Goal: Transaction & Acquisition: Purchase product/service

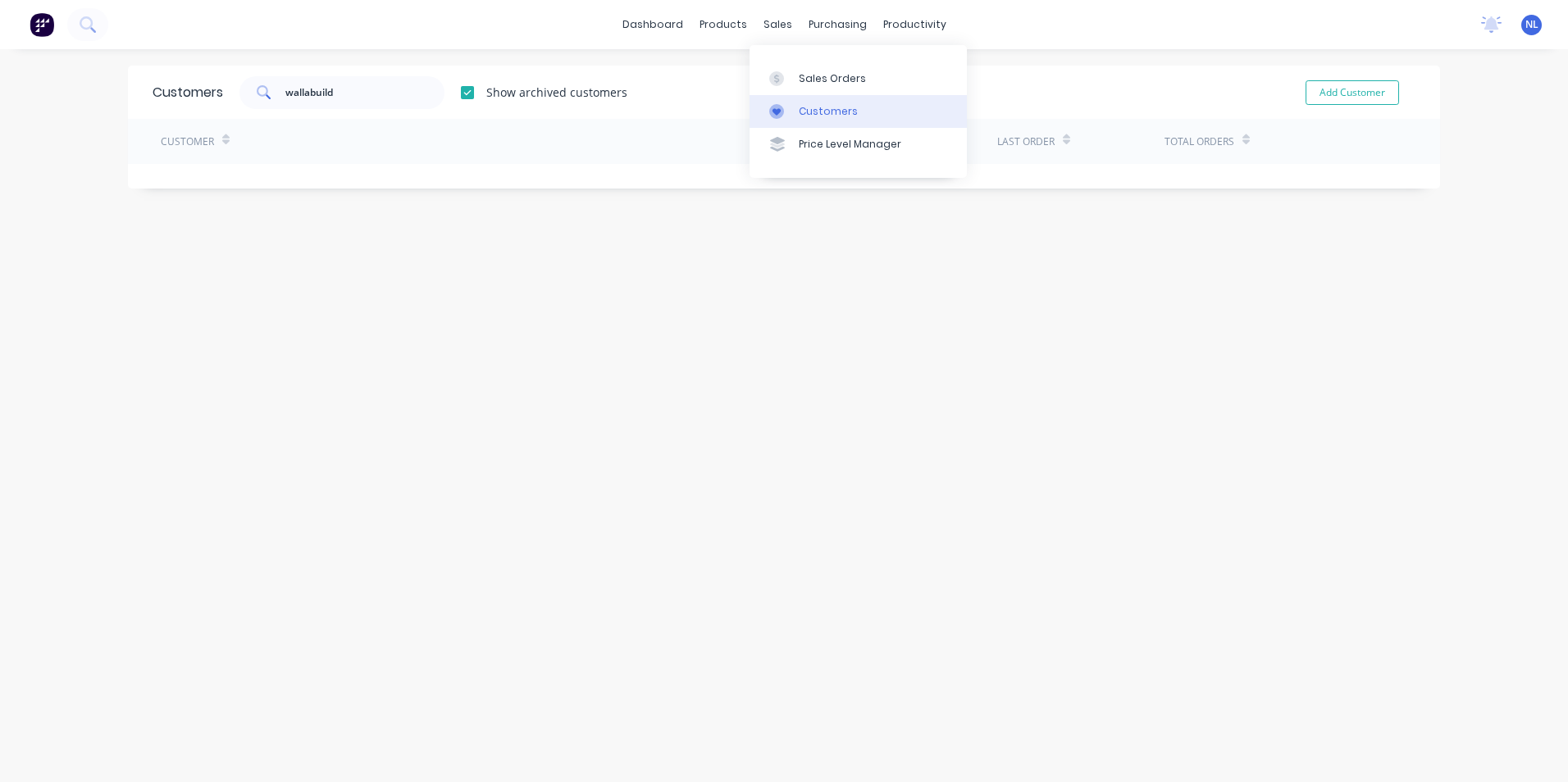
click at [814, 106] on div "Customers" at bounding box center [828, 111] width 59 height 15
click at [386, 100] on input "wallabuild" at bounding box center [365, 93] width 160 height 33
drag, startPoint x: 386, startPoint y: 100, endPoint x: 28, endPoint y: 107, distance: 358.1
click at [28, 107] on div "dashboard products sales purchasing productivity dashboard products Product Cat…" at bounding box center [784, 391] width 1568 height 782
click at [352, 101] on input "[PERSON_NAME]" at bounding box center [365, 93] width 160 height 33
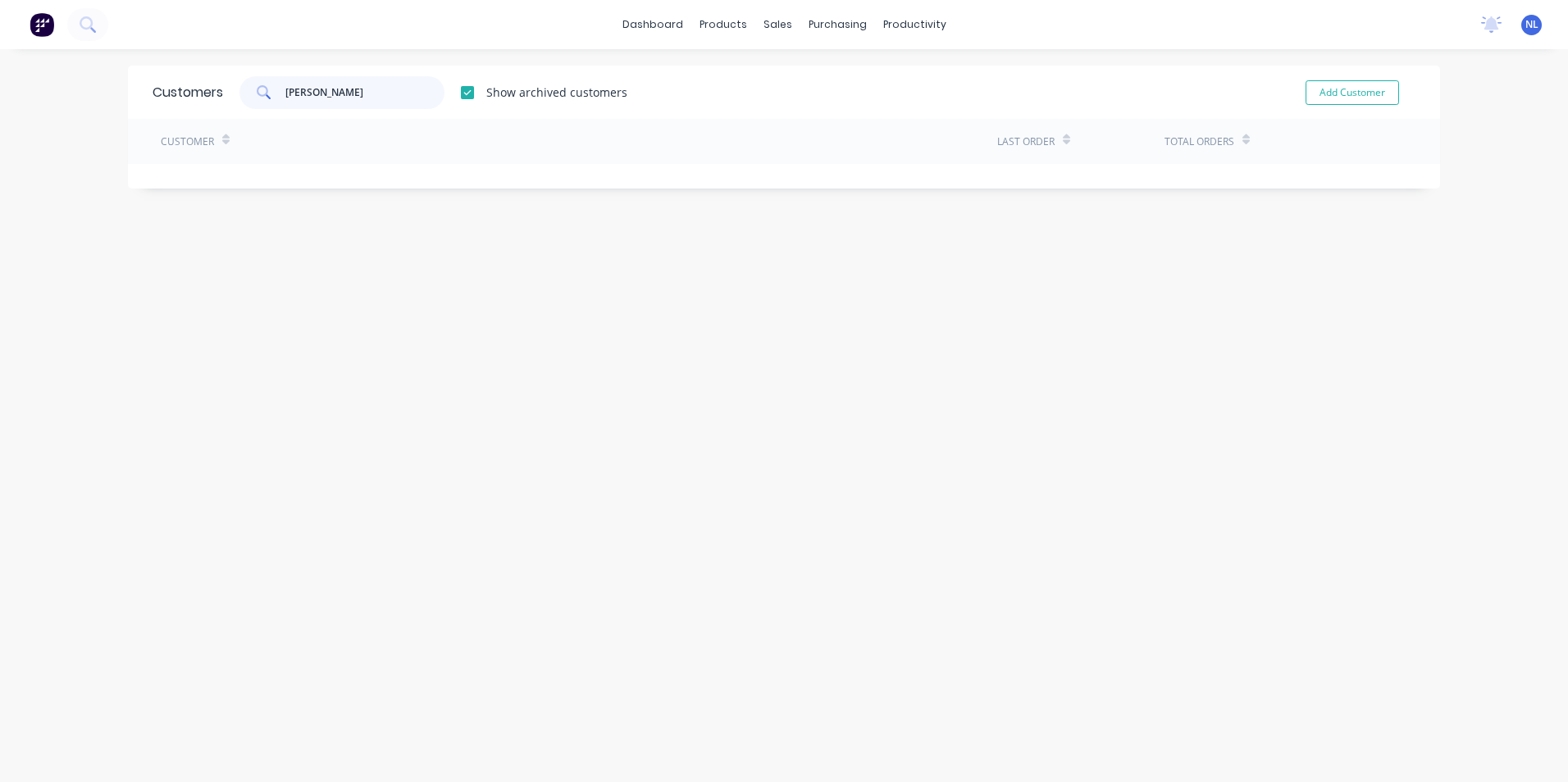
drag, startPoint x: 352, startPoint y: 101, endPoint x: 312, endPoint y: 97, distance: 40.2
click at [312, 97] on input "[PERSON_NAME]" at bounding box center [365, 93] width 160 height 33
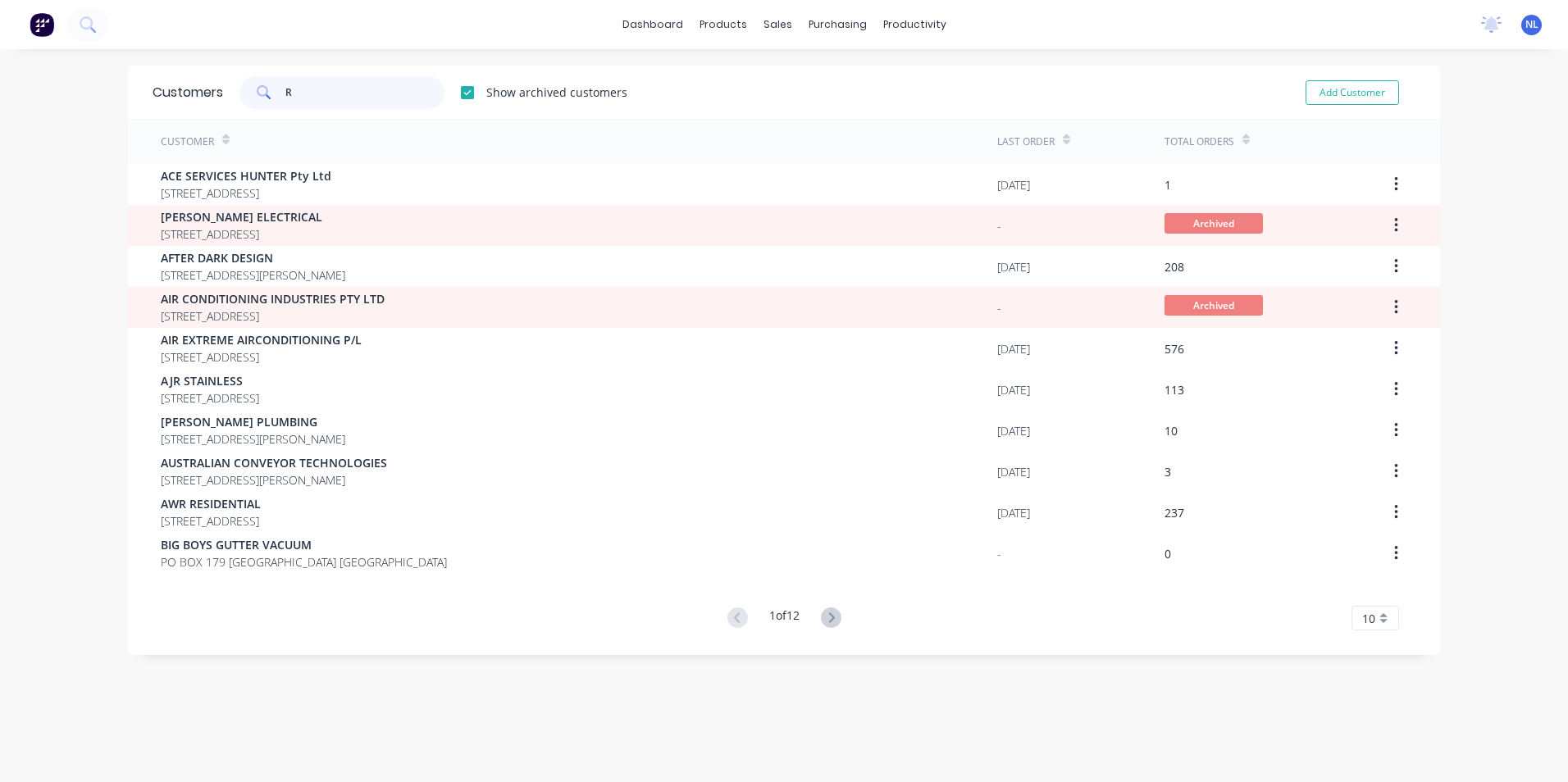
type input "R"
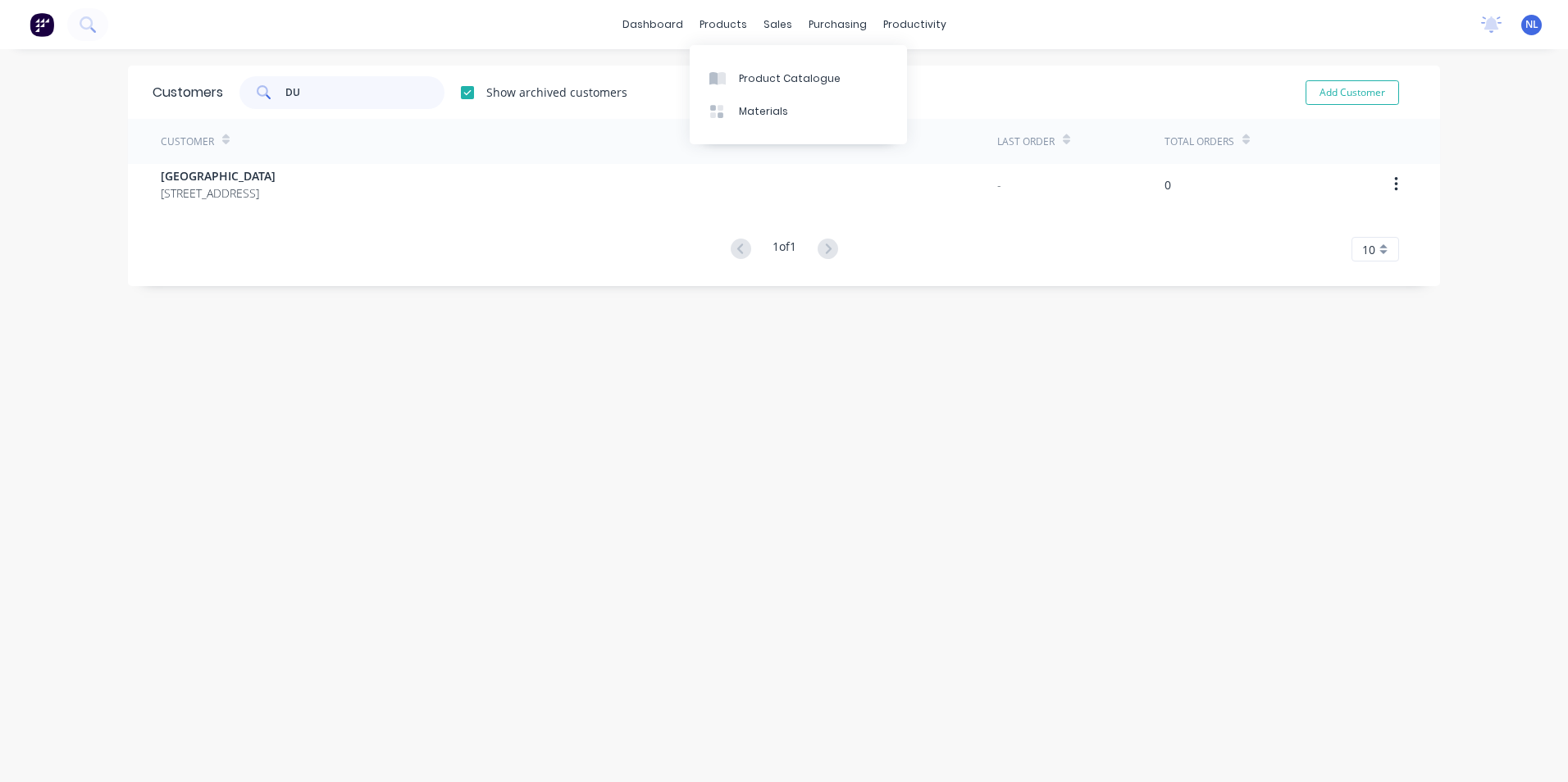
type input "D"
click at [294, 93] on input "[PERSON_NAME]" at bounding box center [365, 93] width 160 height 33
drag, startPoint x: 397, startPoint y: 104, endPoint x: 116, endPoint y: 122, distance: 281.6
click at [119, 120] on div "dashboard products sales purchasing productivity dashboard products Product Cat…" at bounding box center [784, 391] width 1568 height 782
type input "[PERSON_NAME]"
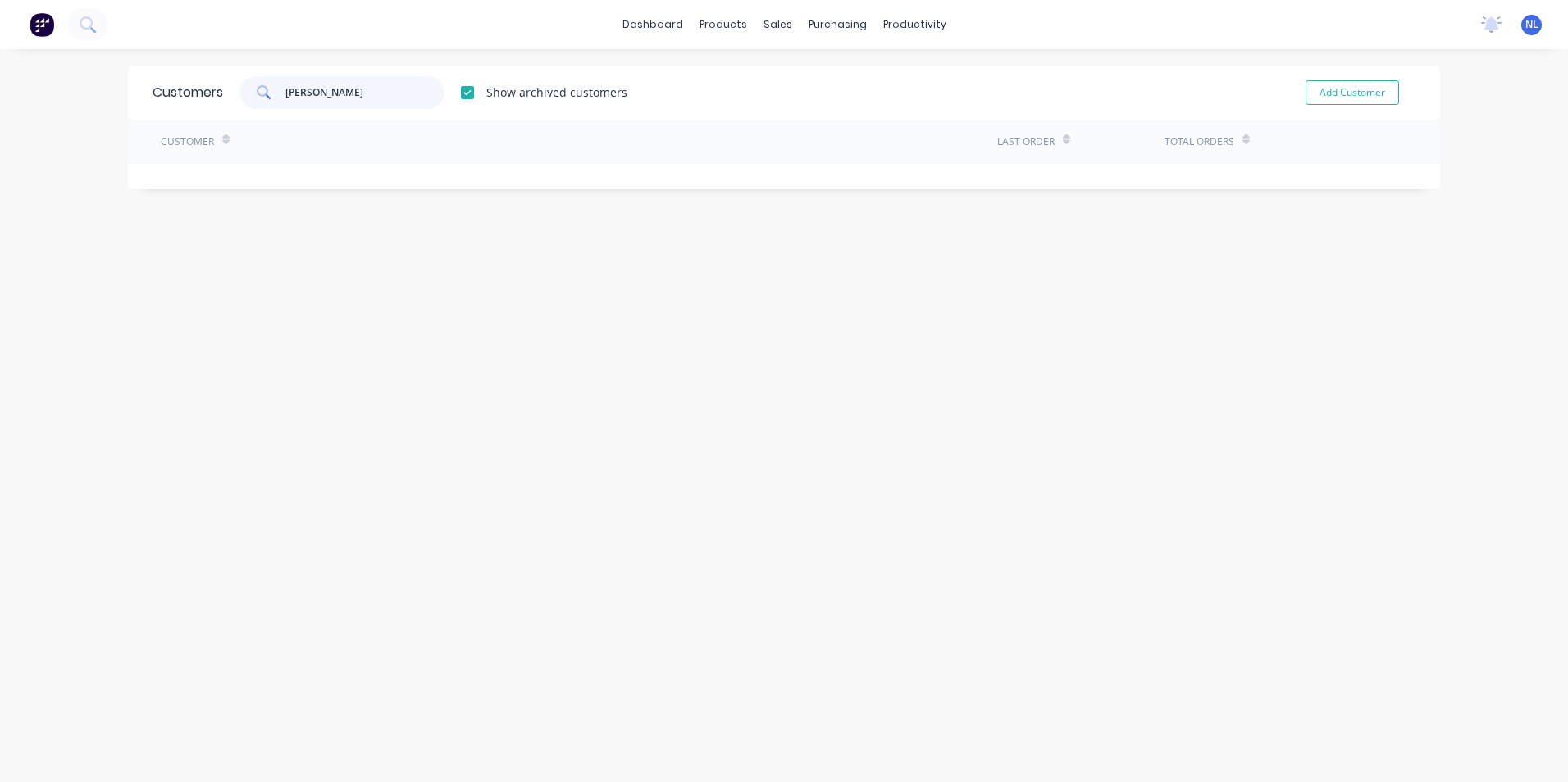
drag, startPoint x: 408, startPoint y: 103, endPoint x: 232, endPoint y: 109, distance: 176.1
click at [232, 109] on div "Customers r-[PERSON_NAME] Show archived customers Add Customer" at bounding box center [784, 92] width 1312 height 53
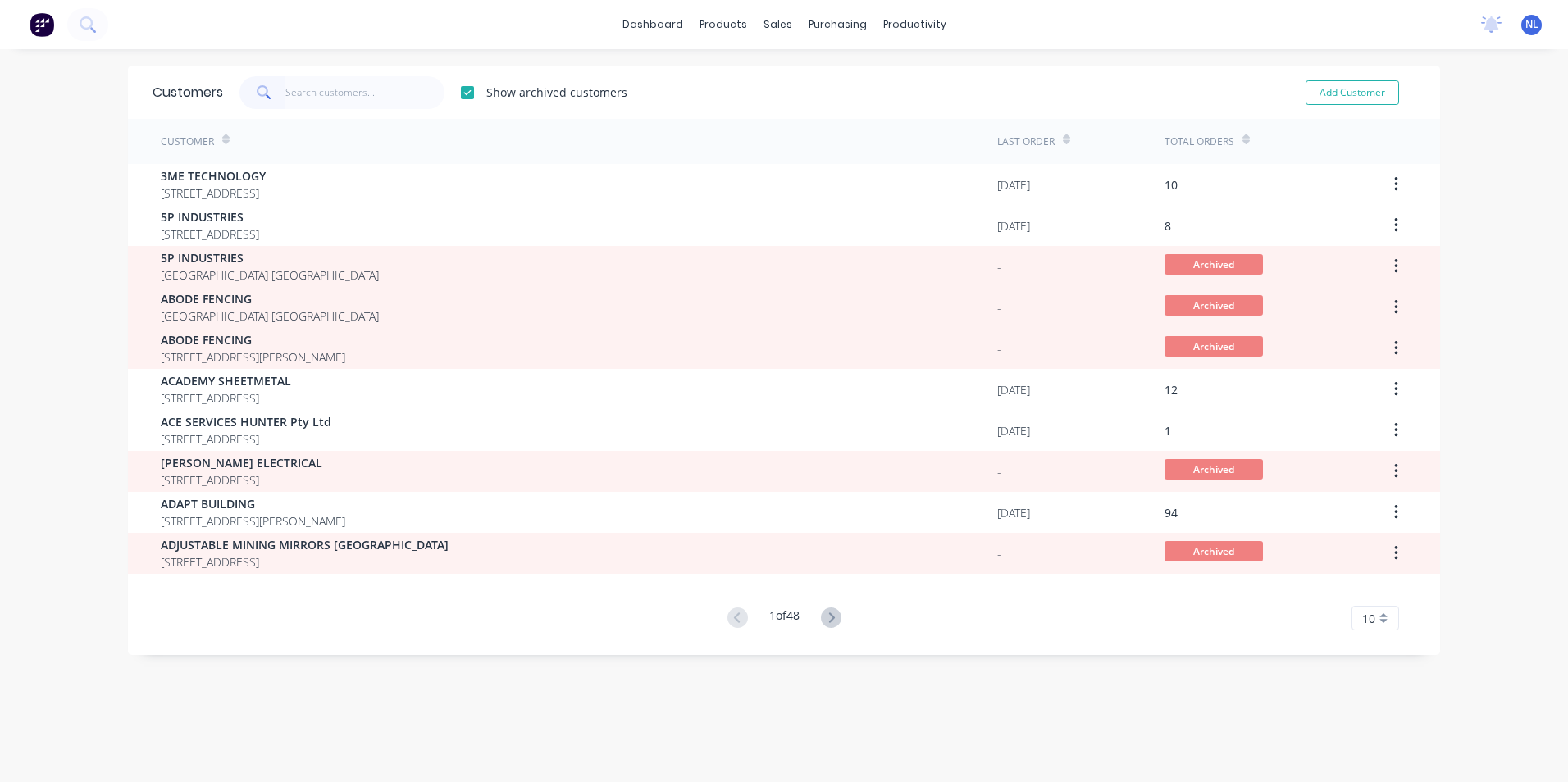
click at [739, 113] on div "Customers Show archived customers Add Customer" at bounding box center [784, 92] width 1312 height 53
click at [1094, 1] on div "dashboard products sales purchasing productivity dashboard products Product Cat…" at bounding box center [784, 24] width 1568 height 50
click at [439, 693] on div "Customers Show archived customers Add Customer Customer Last Order Total Orders…" at bounding box center [784, 432] width 1312 height 733
click at [799, 78] on div "Sales Orders" at bounding box center [833, 79] width 67 height 15
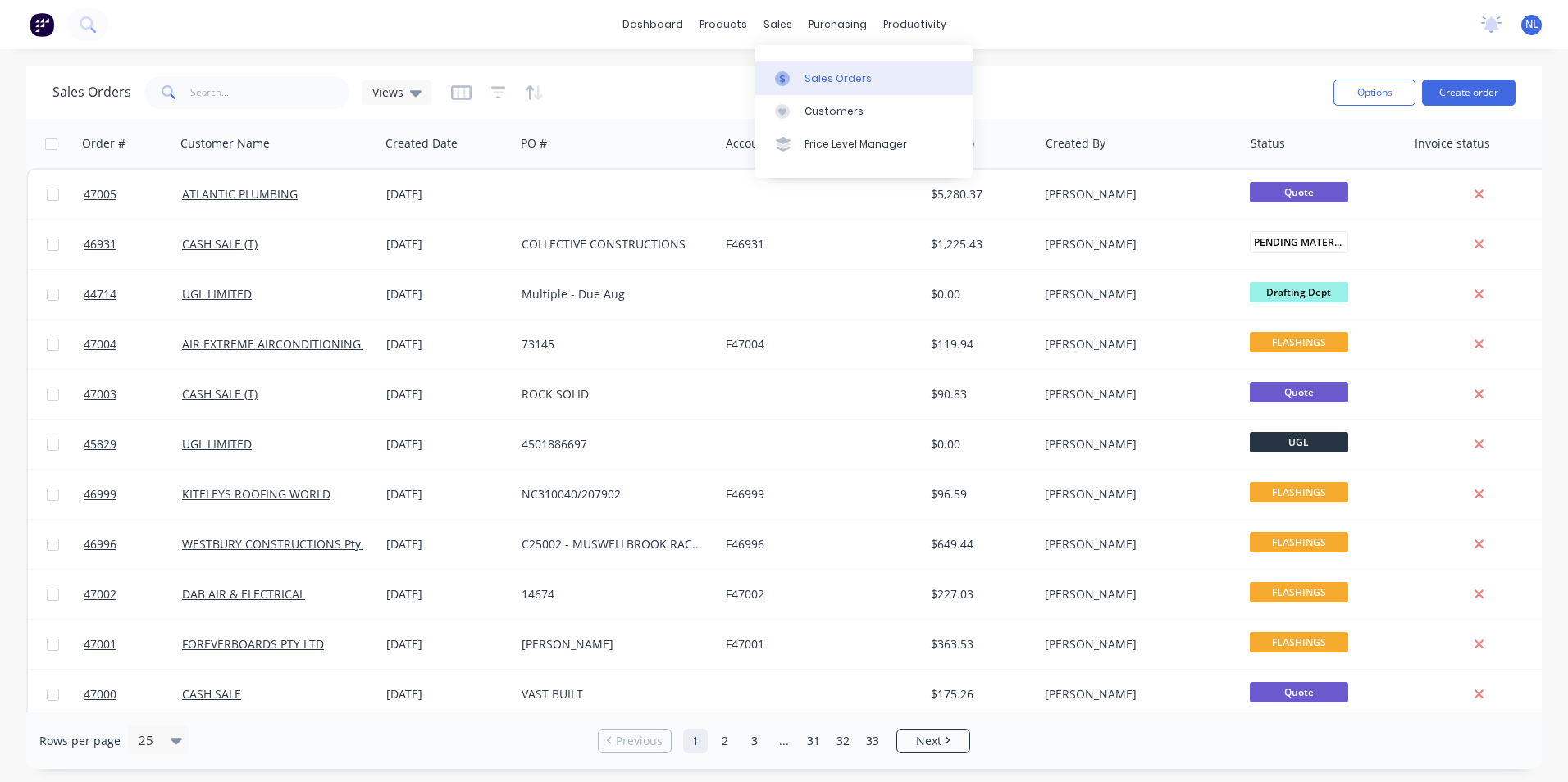
click at [831, 83] on div "Sales Orders" at bounding box center [838, 79] width 67 height 15
click at [1451, 96] on button "Create order" at bounding box center [1469, 93] width 94 height 26
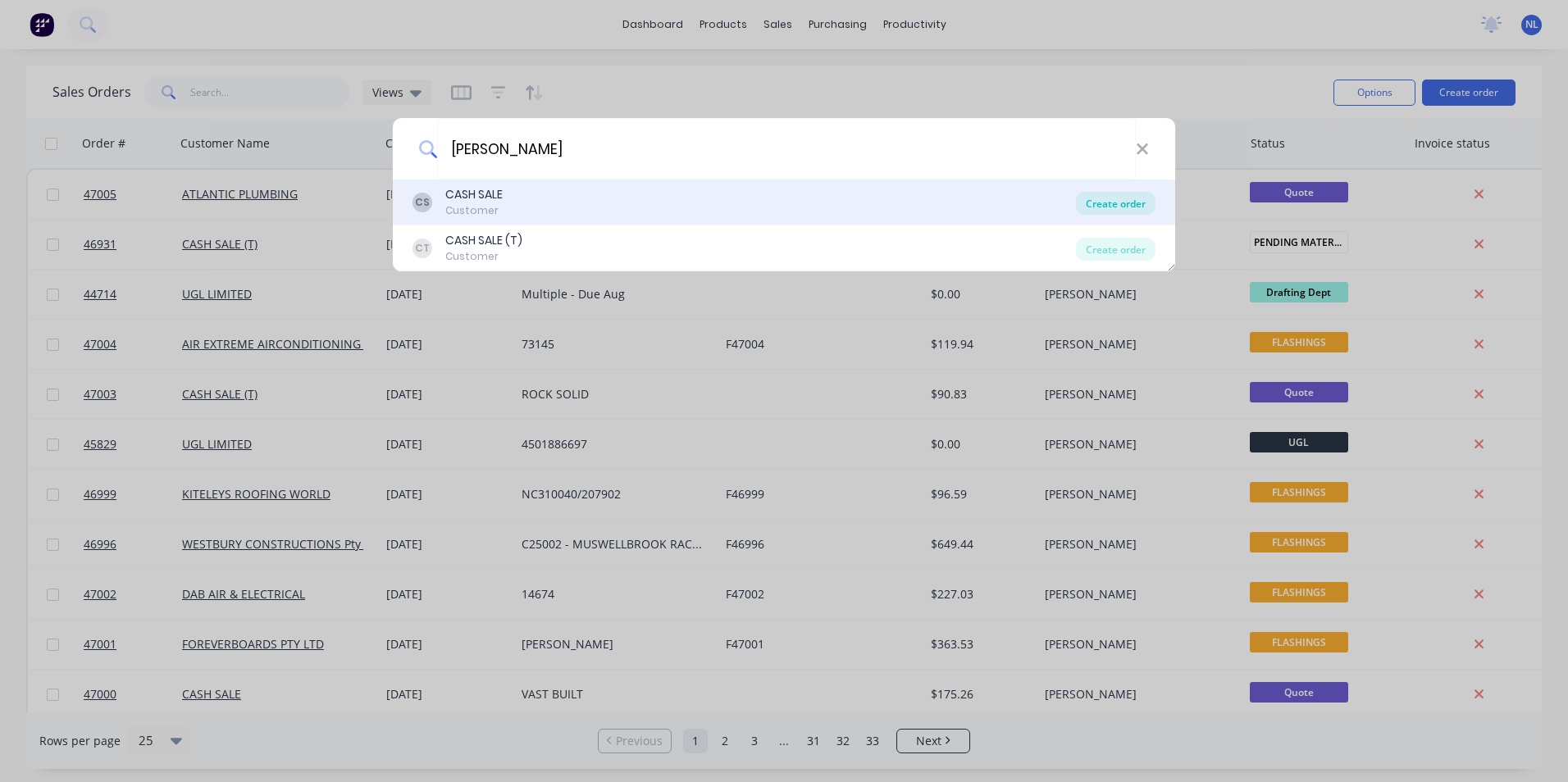
type input "[PERSON_NAME]"
click at [1086, 194] on div "Create order" at bounding box center [1115, 203] width 80 height 23
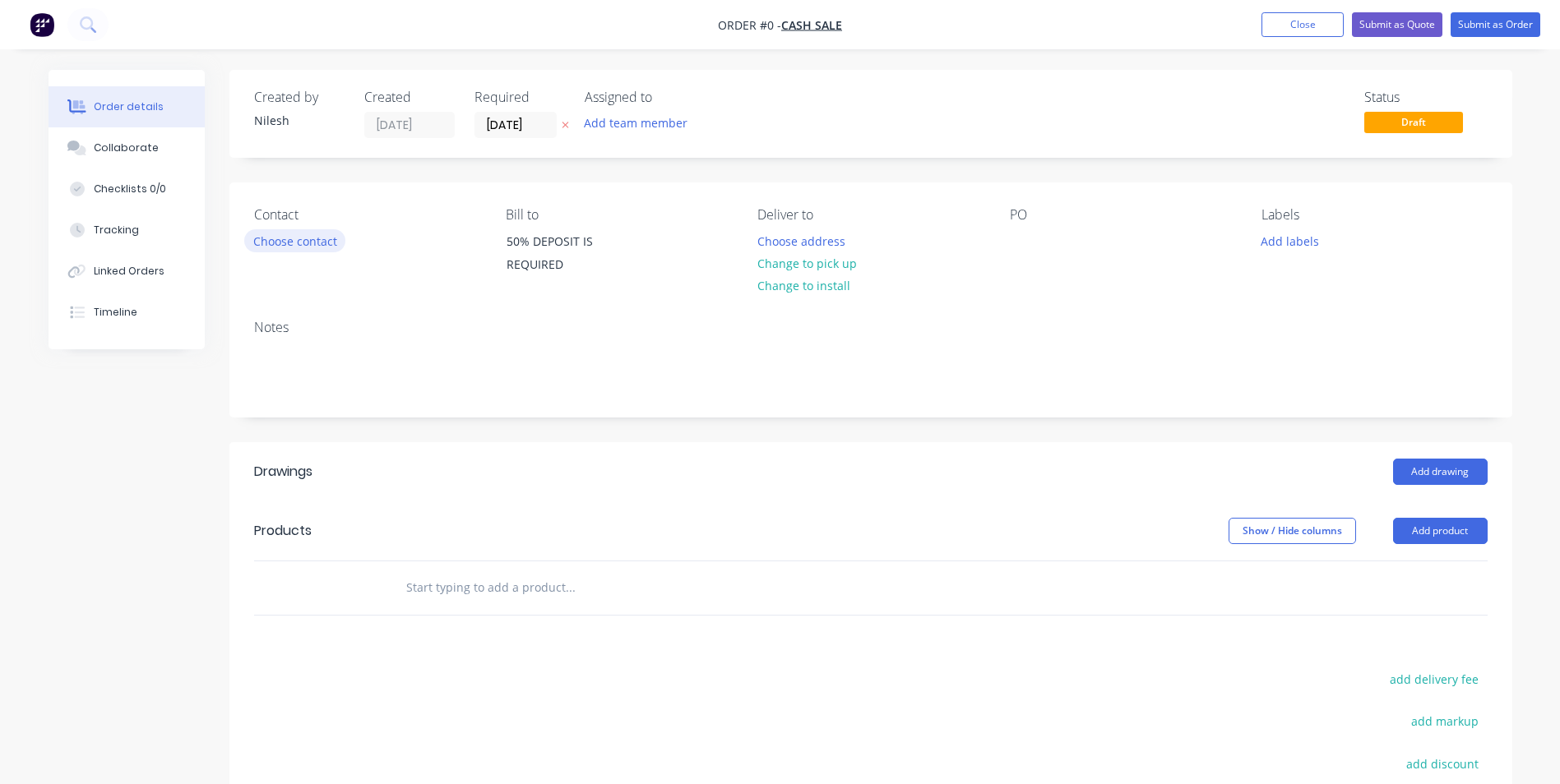
click at [323, 240] on button "Choose contact" at bounding box center [295, 241] width 101 height 23
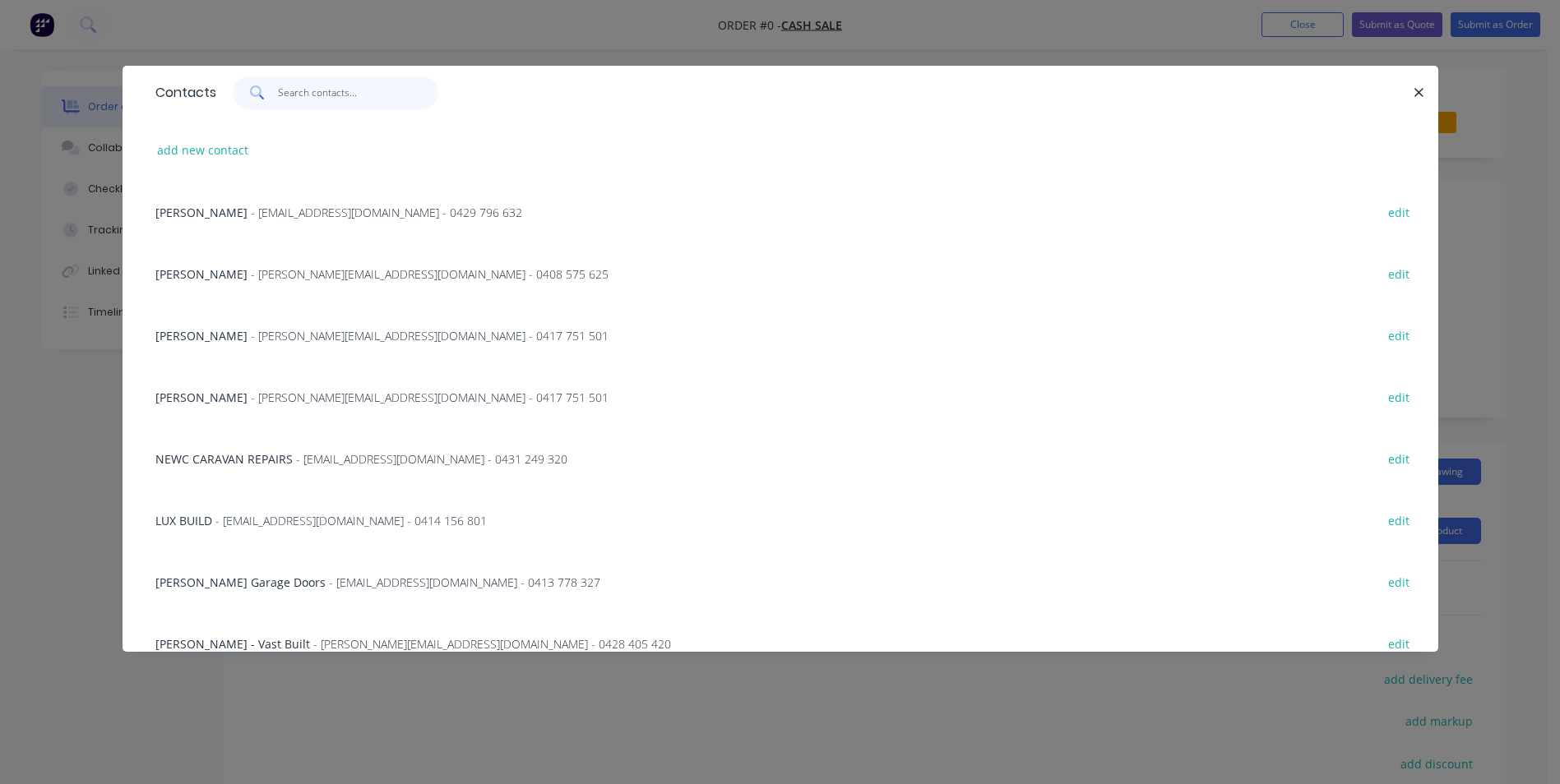
click at [345, 97] on input "text" at bounding box center [357, 93] width 160 height 33
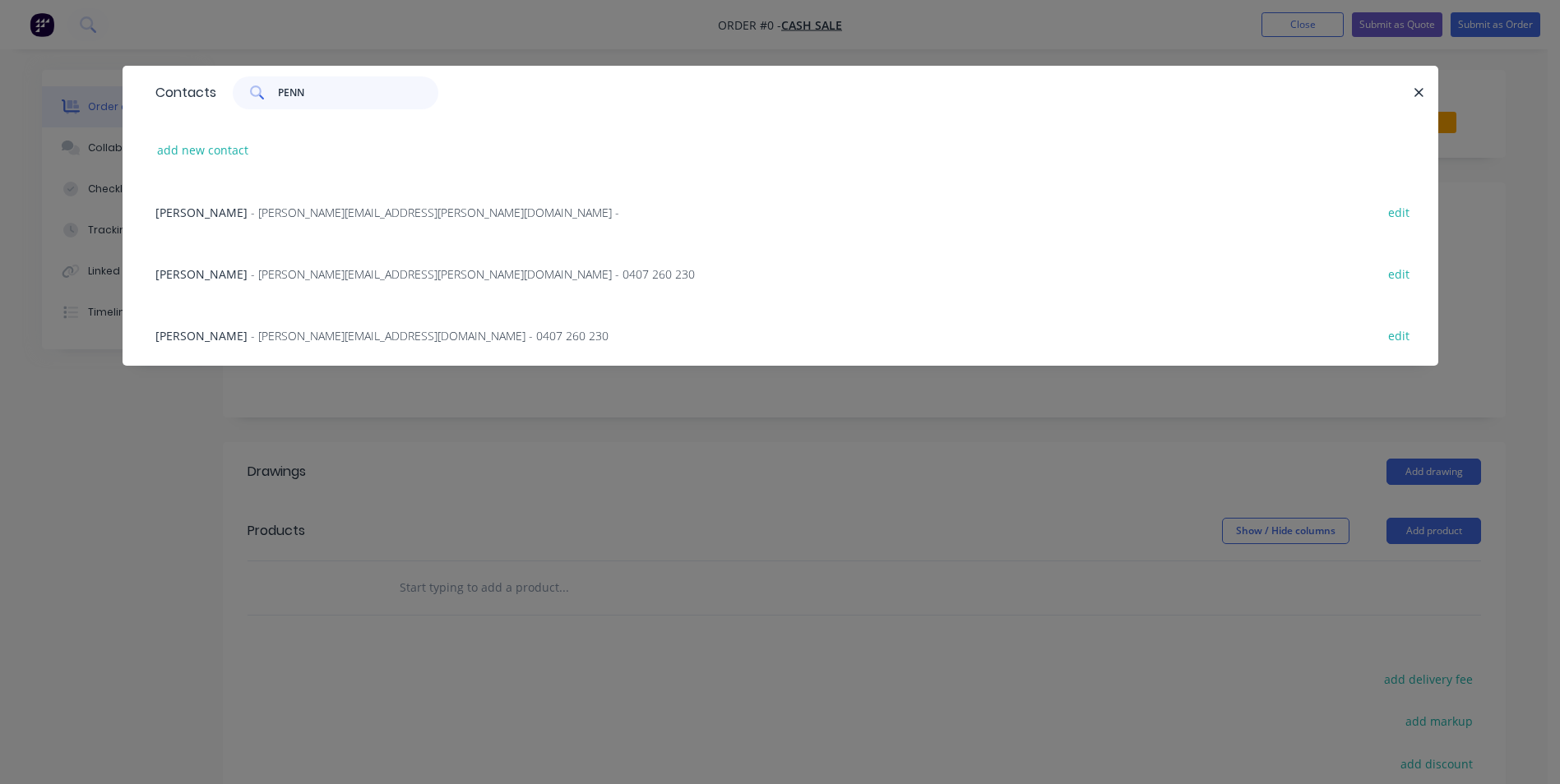
type input "PENN"
click at [303, 336] on span "- [PERSON_NAME][EMAIL_ADDRESS][DOMAIN_NAME] - 0407 260 230" at bounding box center [429, 336] width 357 height 16
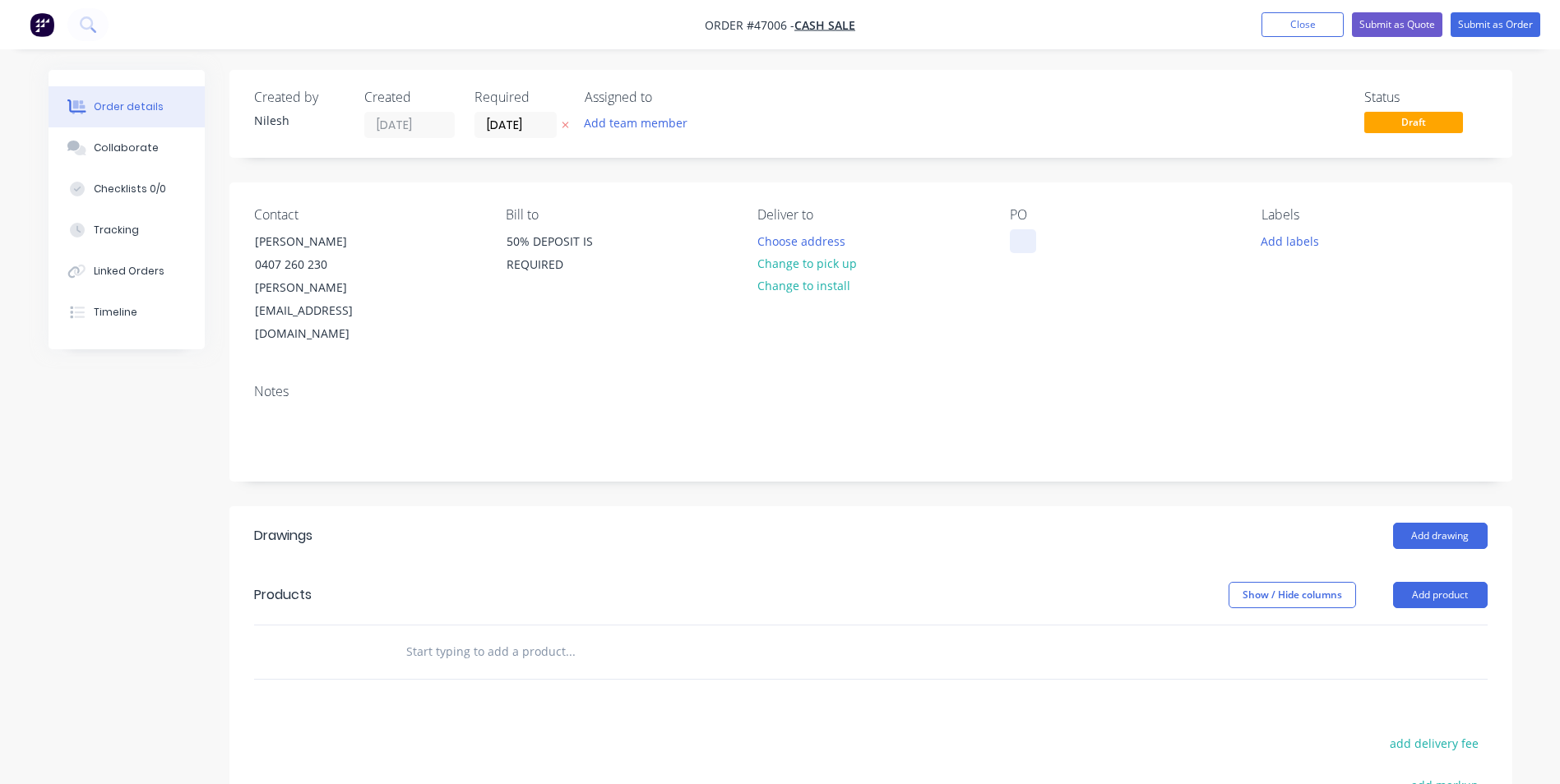
click at [1020, 235] on div at bounding box center [1022, 241] width 26 height 23
click at [1427, 582] on button "Add product" at bounding box center [1440, 596] width 95 height 26
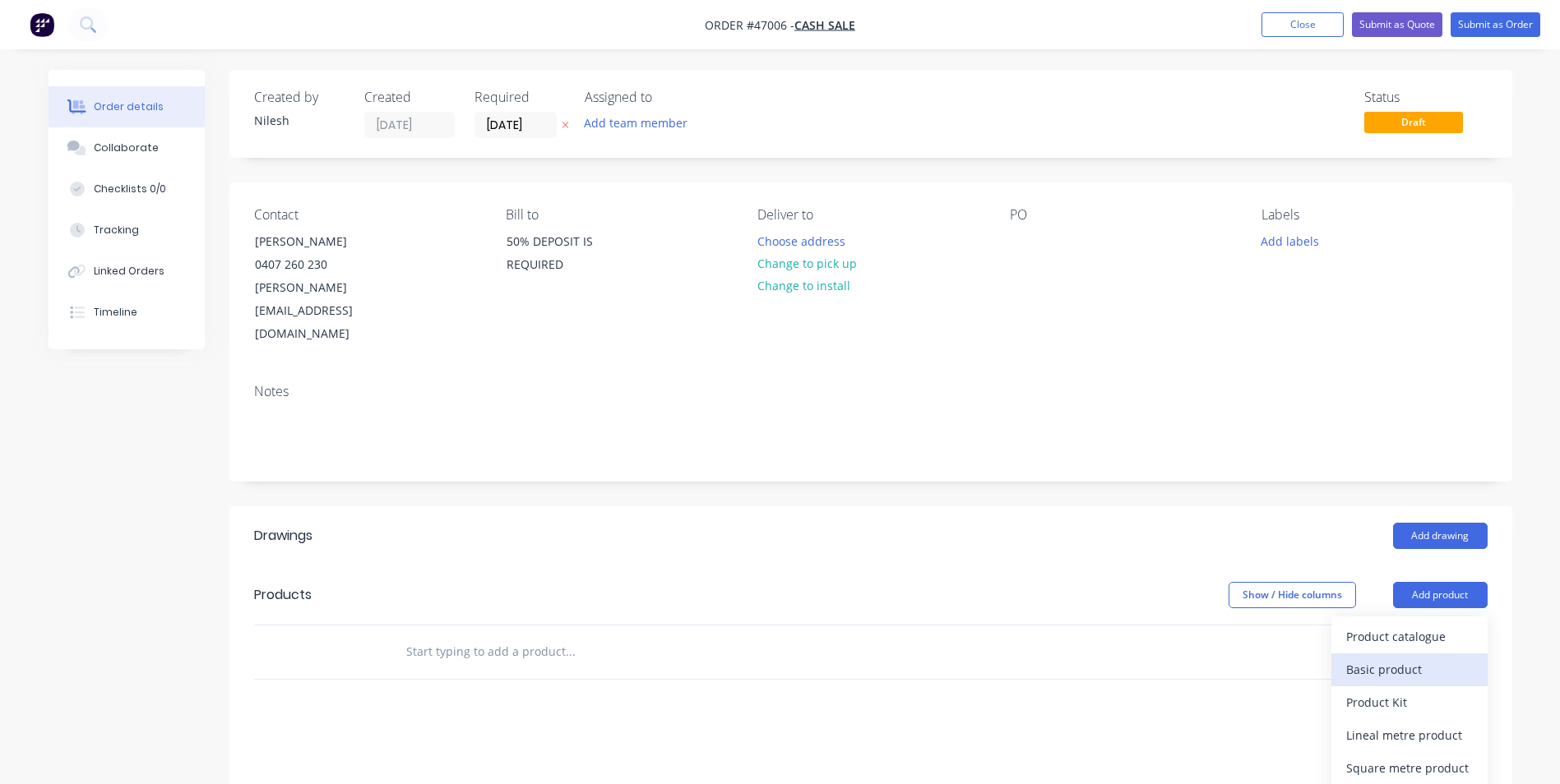
click at [1383, 657] on div "Basic product" at bounding box center [1409, 669] width 127 height 23
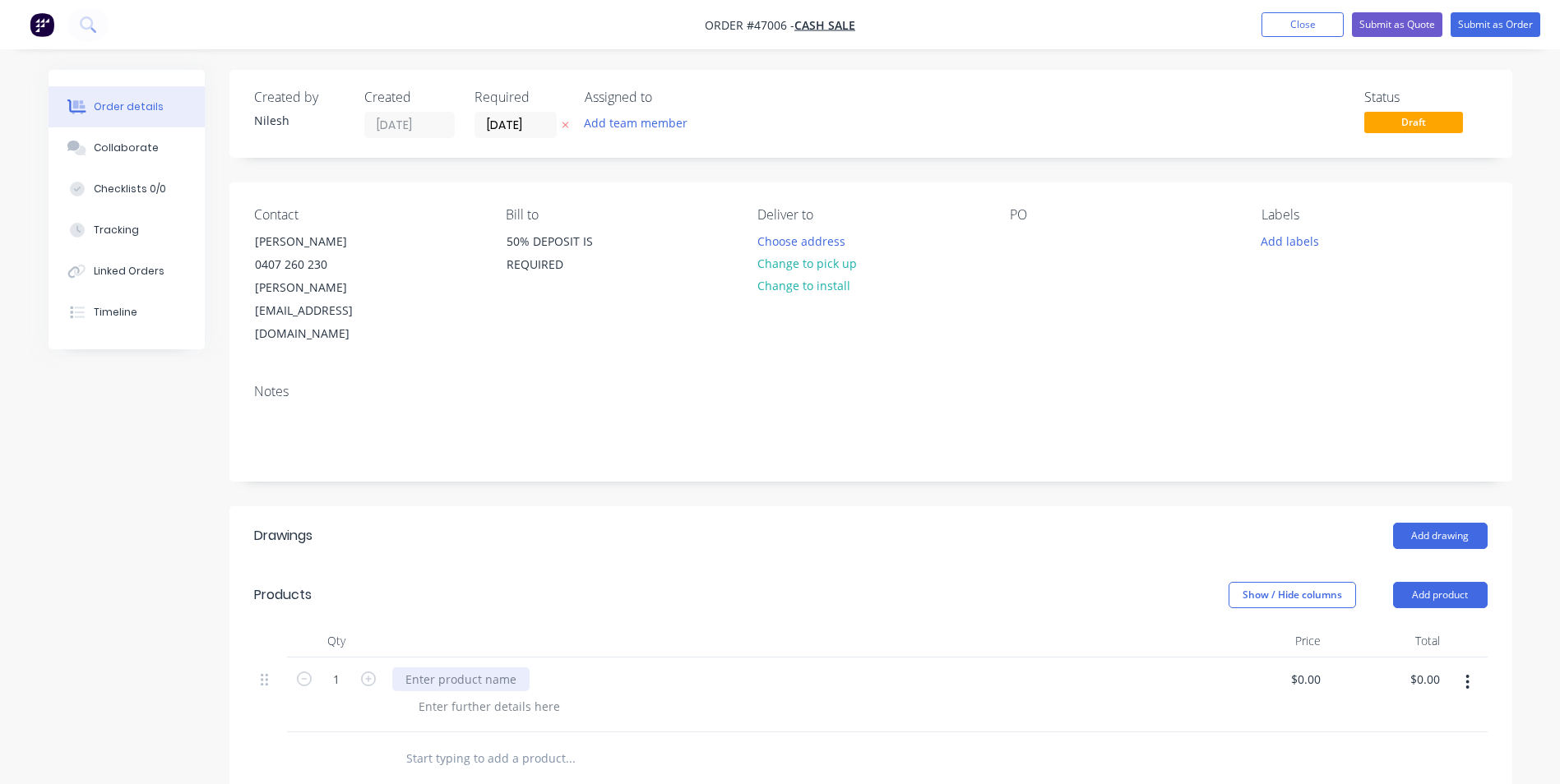
click at [507, 668] on div at bounding box center [461, 679] width 137 height 23
drag, startPoint x: 889, startPoint y: 587, endPoint x: 1522, endPoint y: 546, distance: 634.3
click at [902, 625] on div at bounding box center [796, 641] width 823 height 33
click at [1470, 668] on button "button" at bounding box center [1467, 683] width 38 height 30
click at [1362, 779] on div "Delete" at bounding box center [1409, 791] width 127 height 23
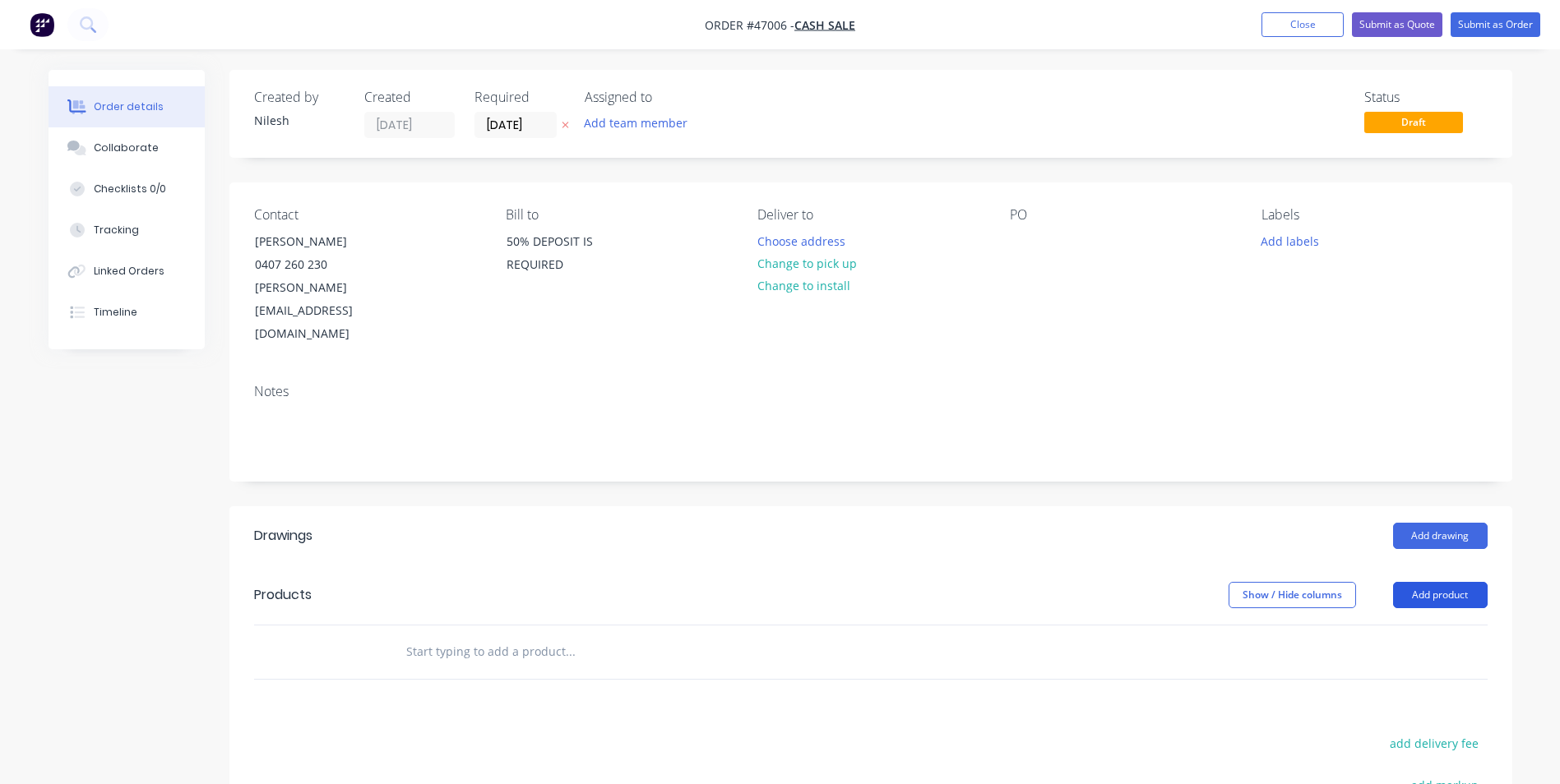
click at [1449, 582] on button "Add product" at bounding box center [1440, 596] width 95 height 26
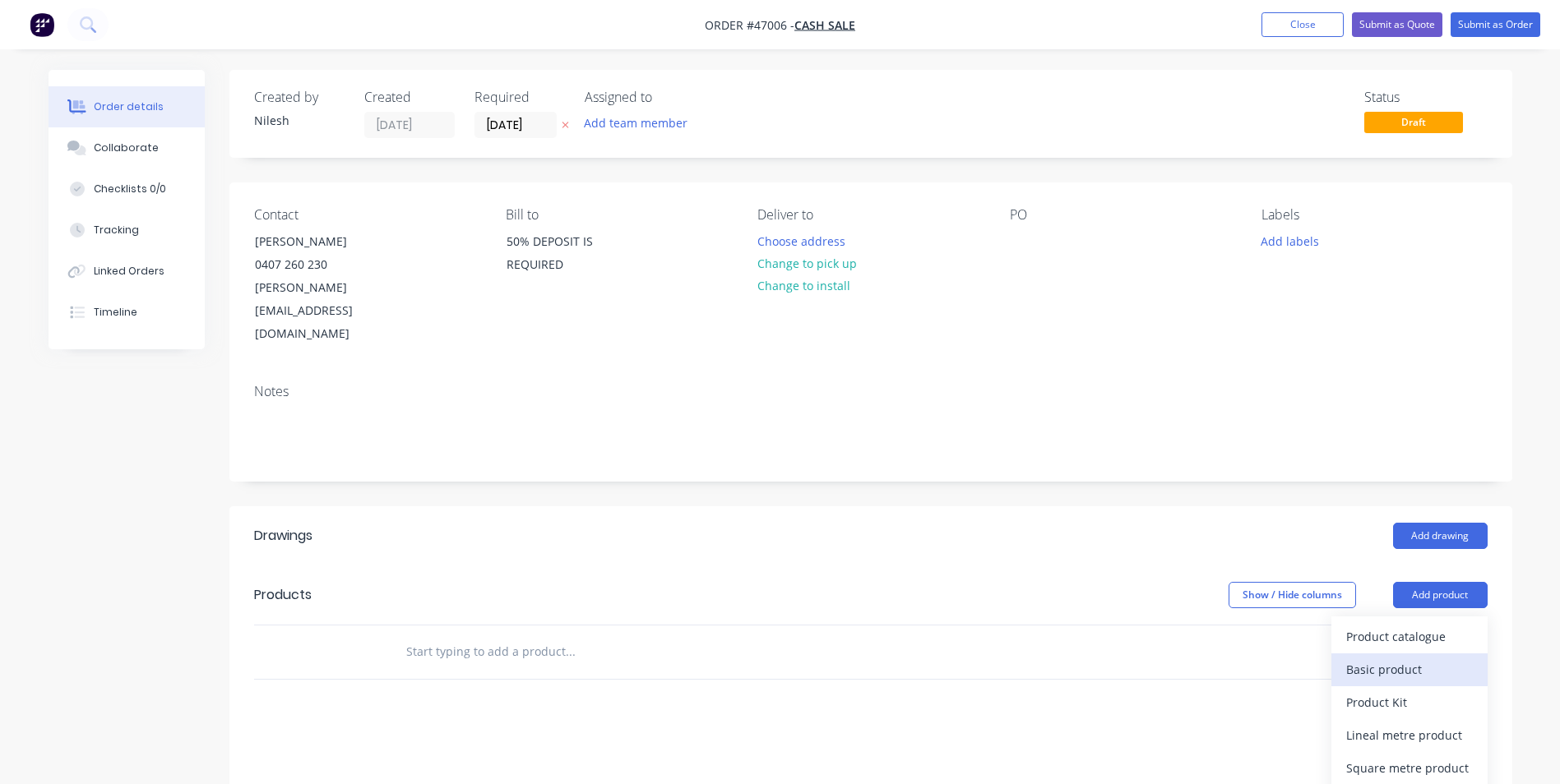
scroll to position [164, 0]
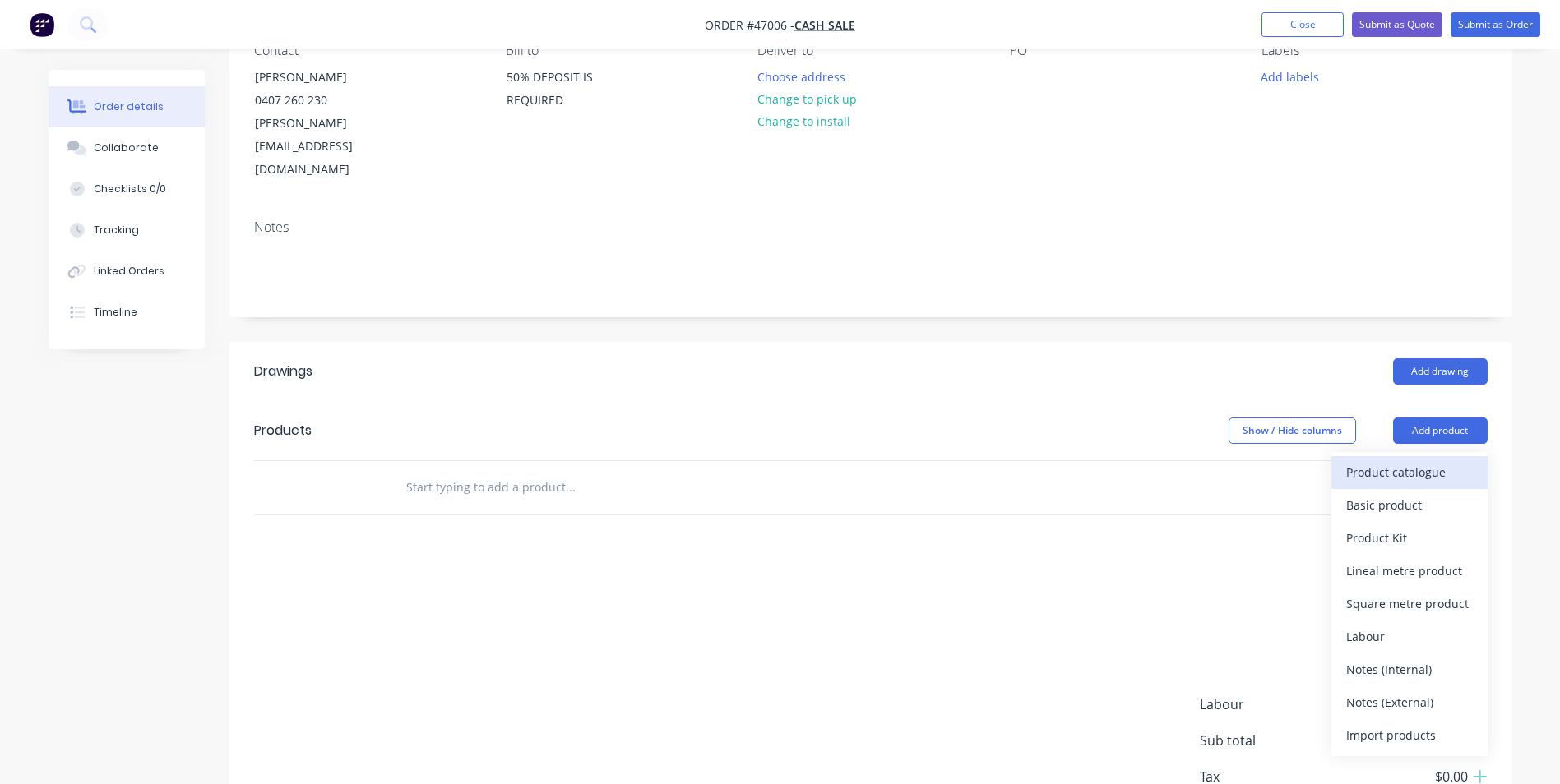
click at [1433, 456] on button "Product catalogue" at bounding box center [1409, 472] width 157 height 33
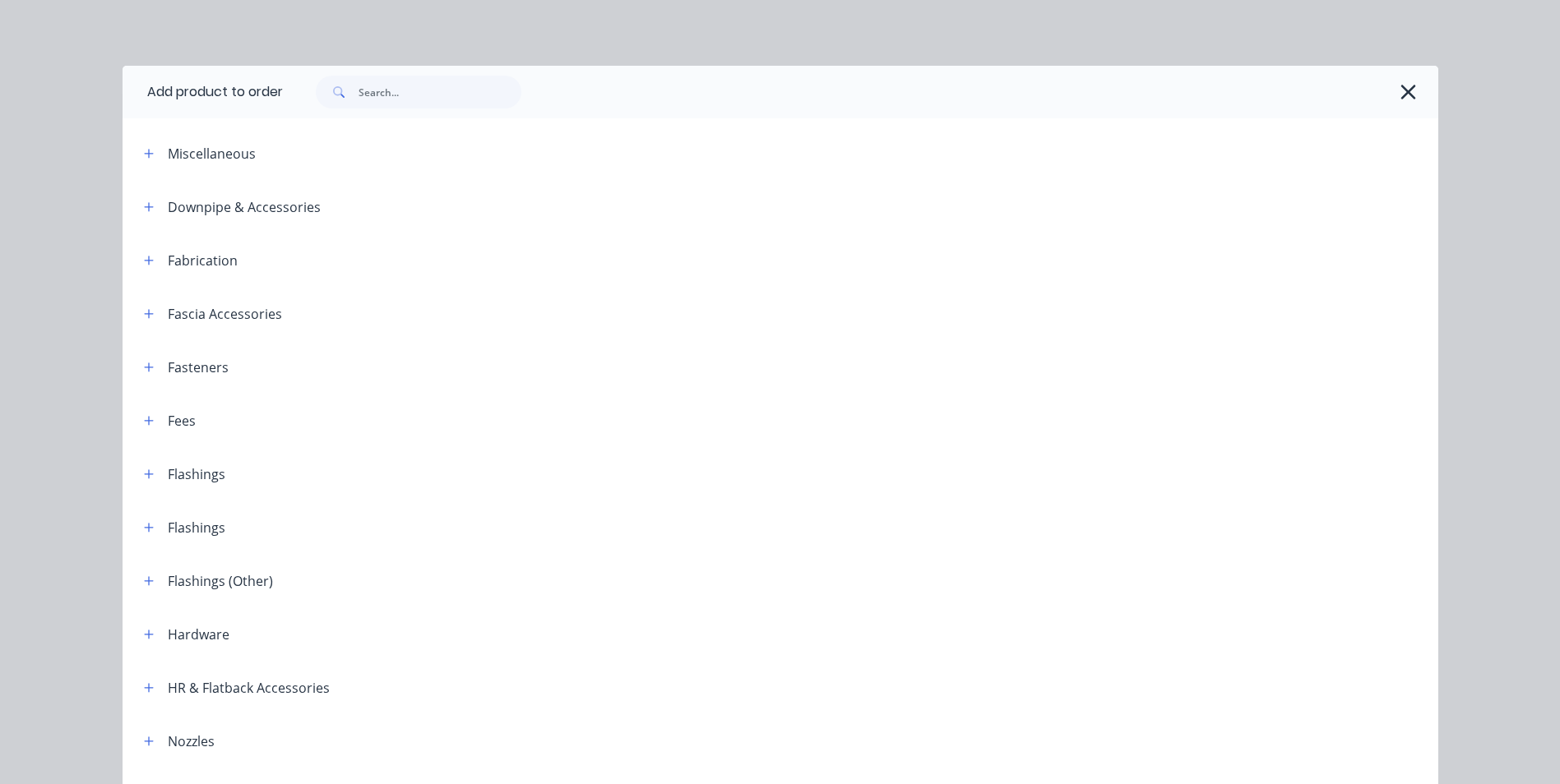
scroll to position [83, 0]
click at [144, 150] on icon "button" at bounding box center [148, 154] width 10 height 11
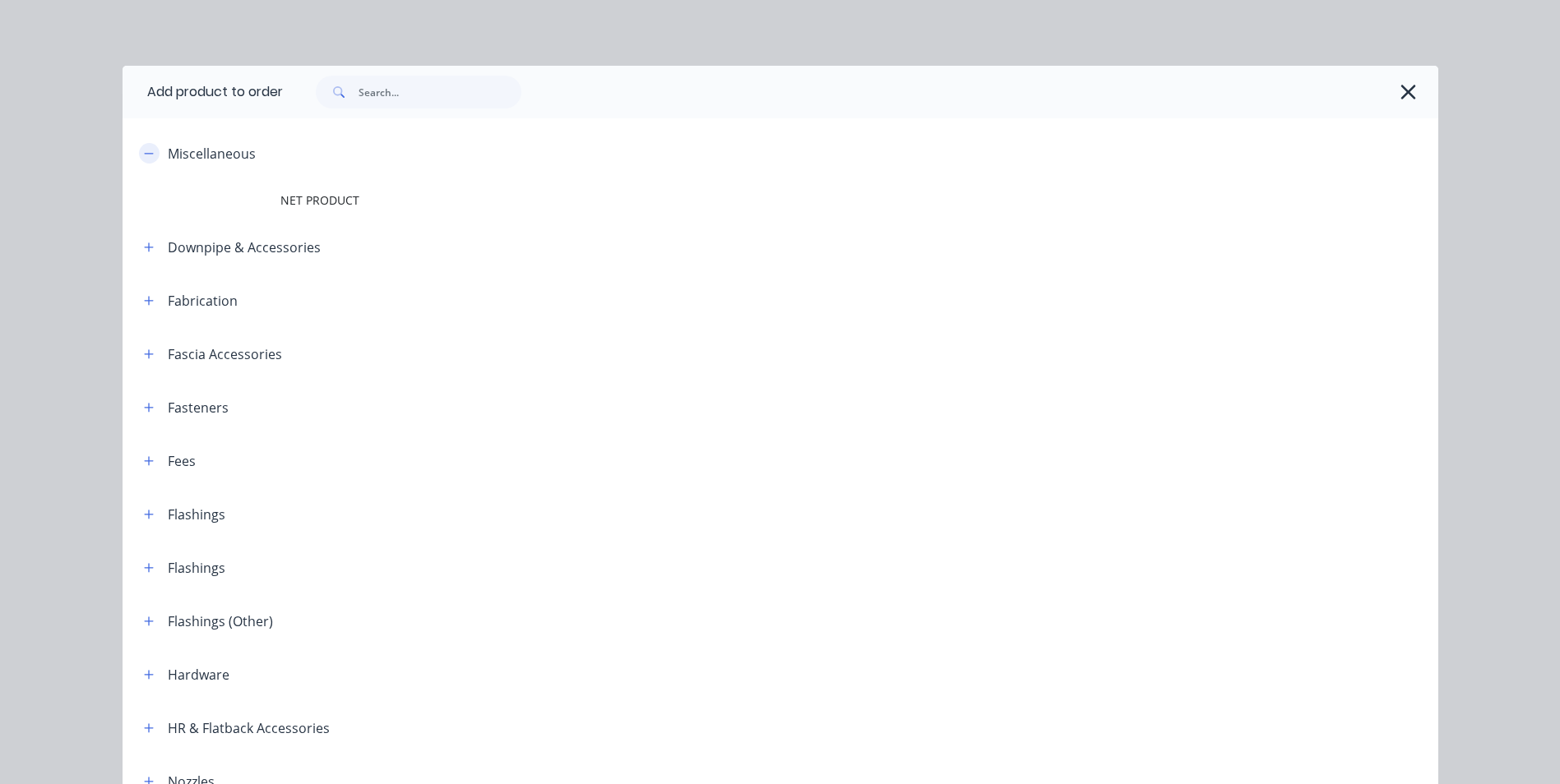
click at [144, 156] on icon "button" at bounding box center [148, 154] width 10 height 11
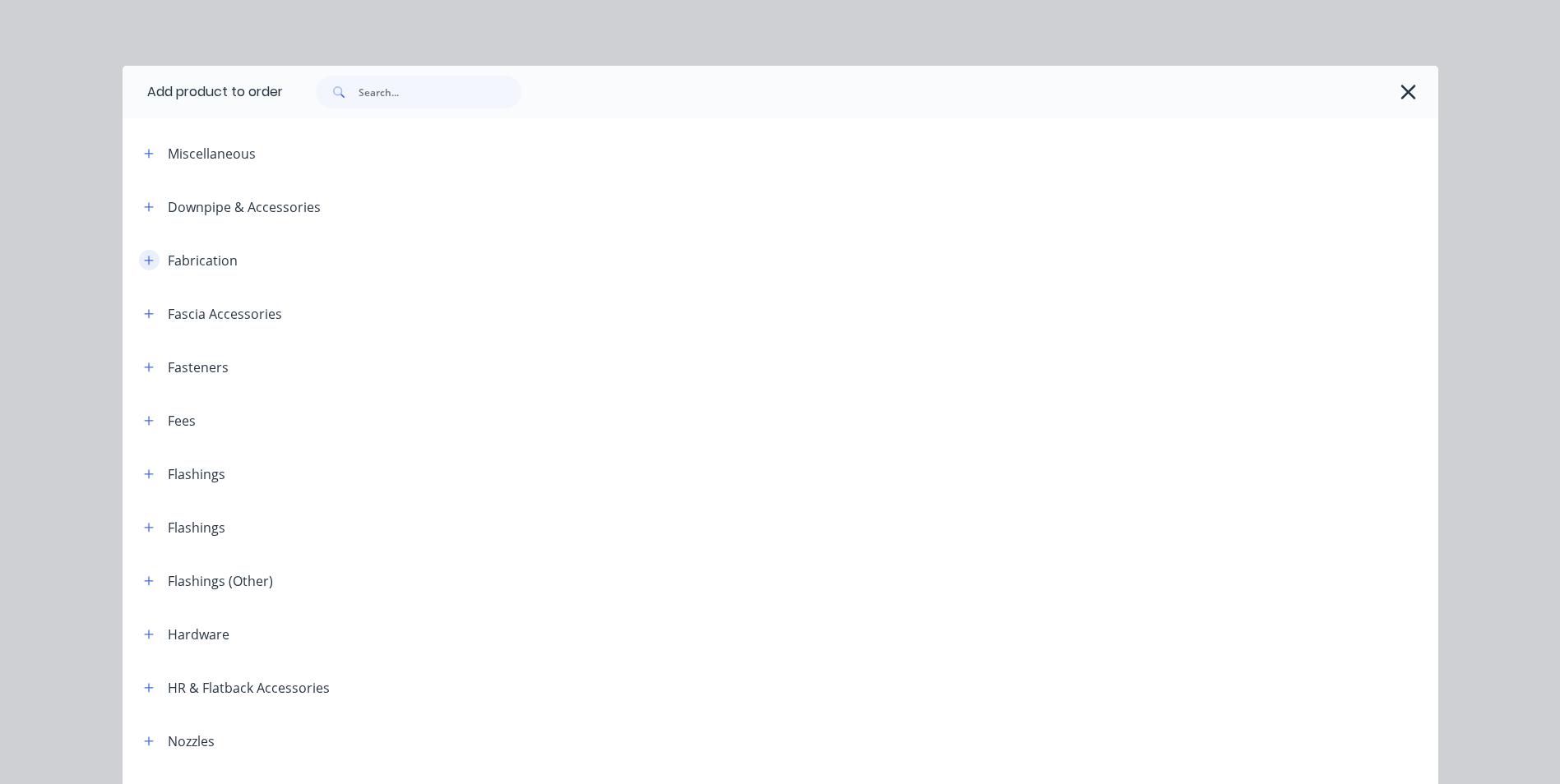
click at [144, 264] on icon "button" at bounding box center [148, 261] width 10 height 11
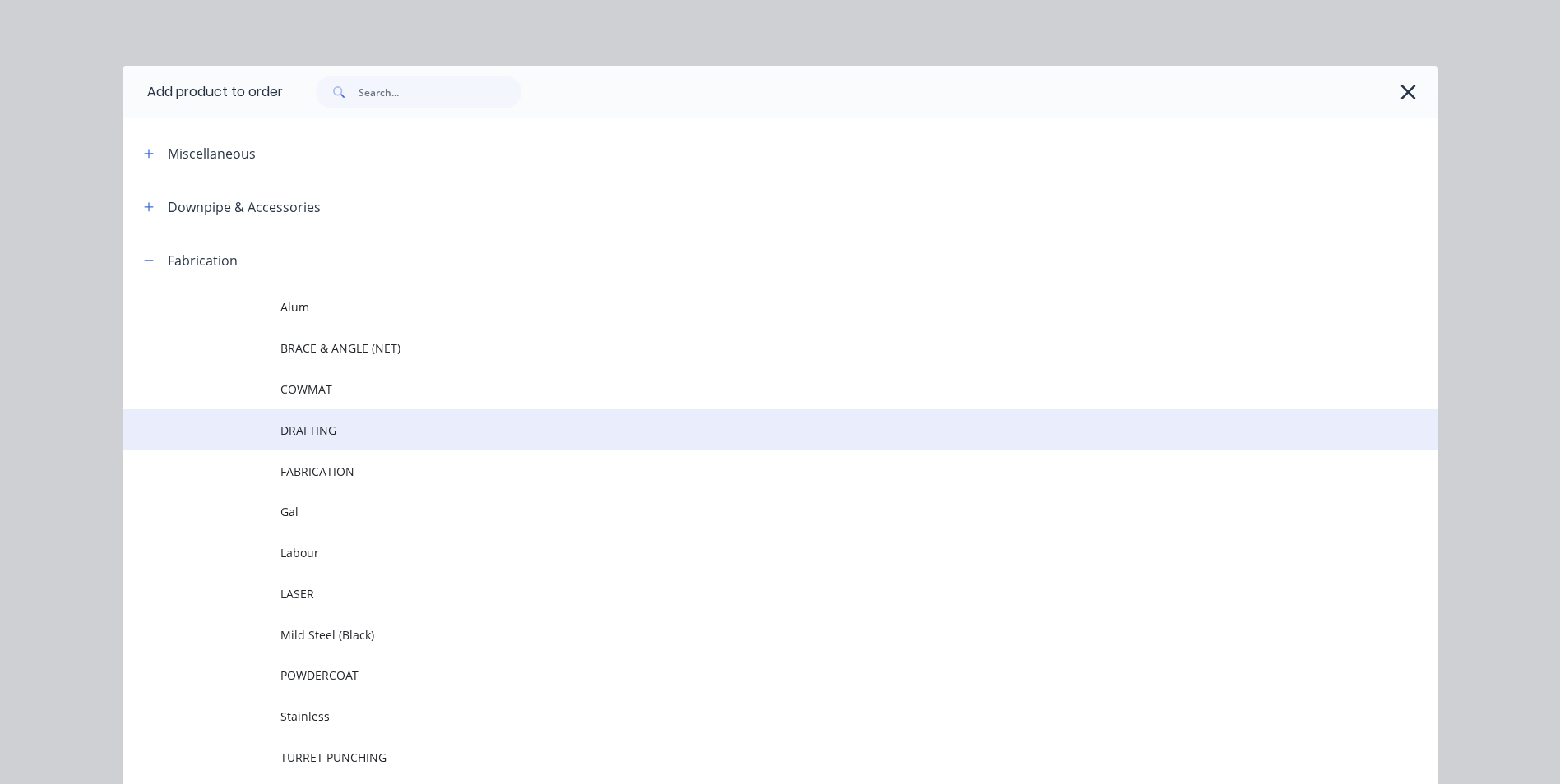
click at [330, 424] on span "DRAFTING" at bounding box center [743, 430] width 926 height 17
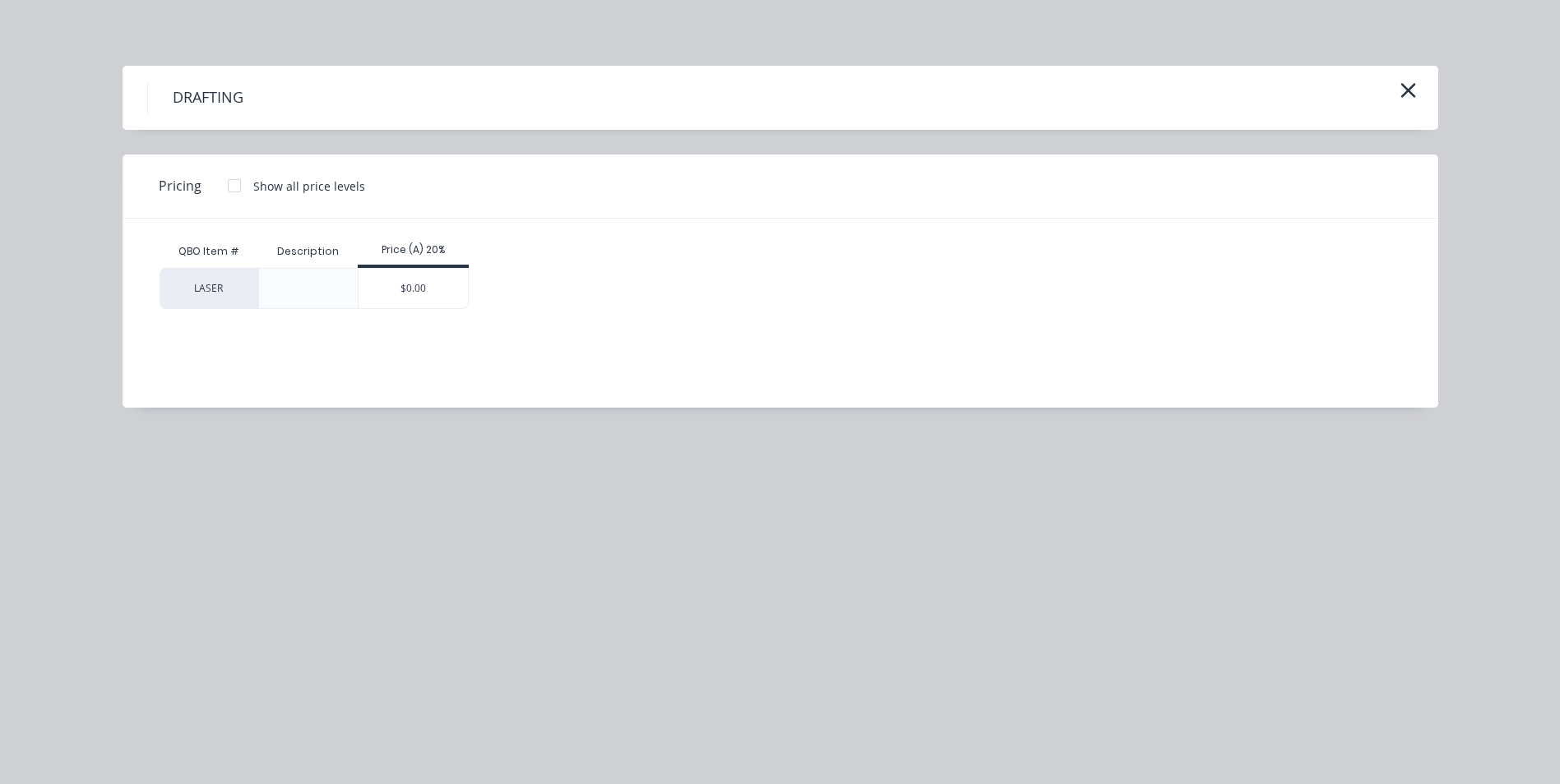
click at [286, 297] on div at bounding box center [308, 289] width 100 height 41
click at [228, 299] on div "LASER" at bounding box center [208, 289] width 98 height 41
click at [292, 295] on div at bounding box center [308, 289] width 100 height 41
click at [452, 292] on div "$0.00" at bounding box center [413, 289] width 110 height 39
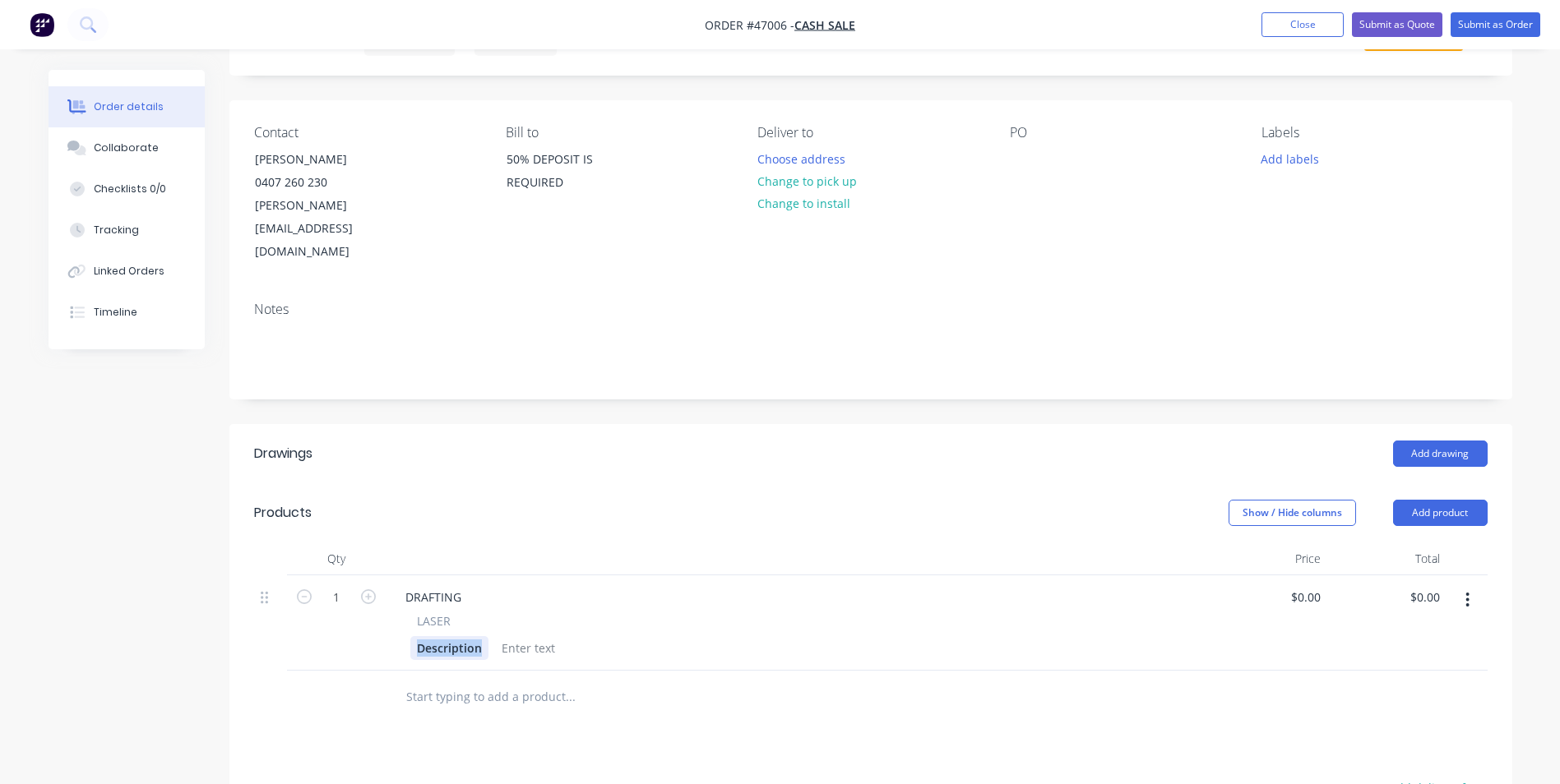
drag, startPoint x: 482, startPoint y: 603, endPoint x: 380, endPoint y: 603, distance: 102.0
click at [380, 603] on div "1 DRAFTING LASER Description $0.00 $0.00 $0.00 $0.00" at bounding box center [871, 624] width 1234 height 96
click at [492, 636] on div "POLARIS CARRY BOX" at bounding box center [474, 647] width 128 height 23
drag, startPoint x: 523, startPoint y: 596, endPoint x: 96, endPoint y: 623, distance: 427.9
click at [96, 623] on div "Created by [PERSON_NAME] Created [DATE] Required [DATE] Assigned to Add team me…" at bounding box center [780, 548] width 1463 height 1120
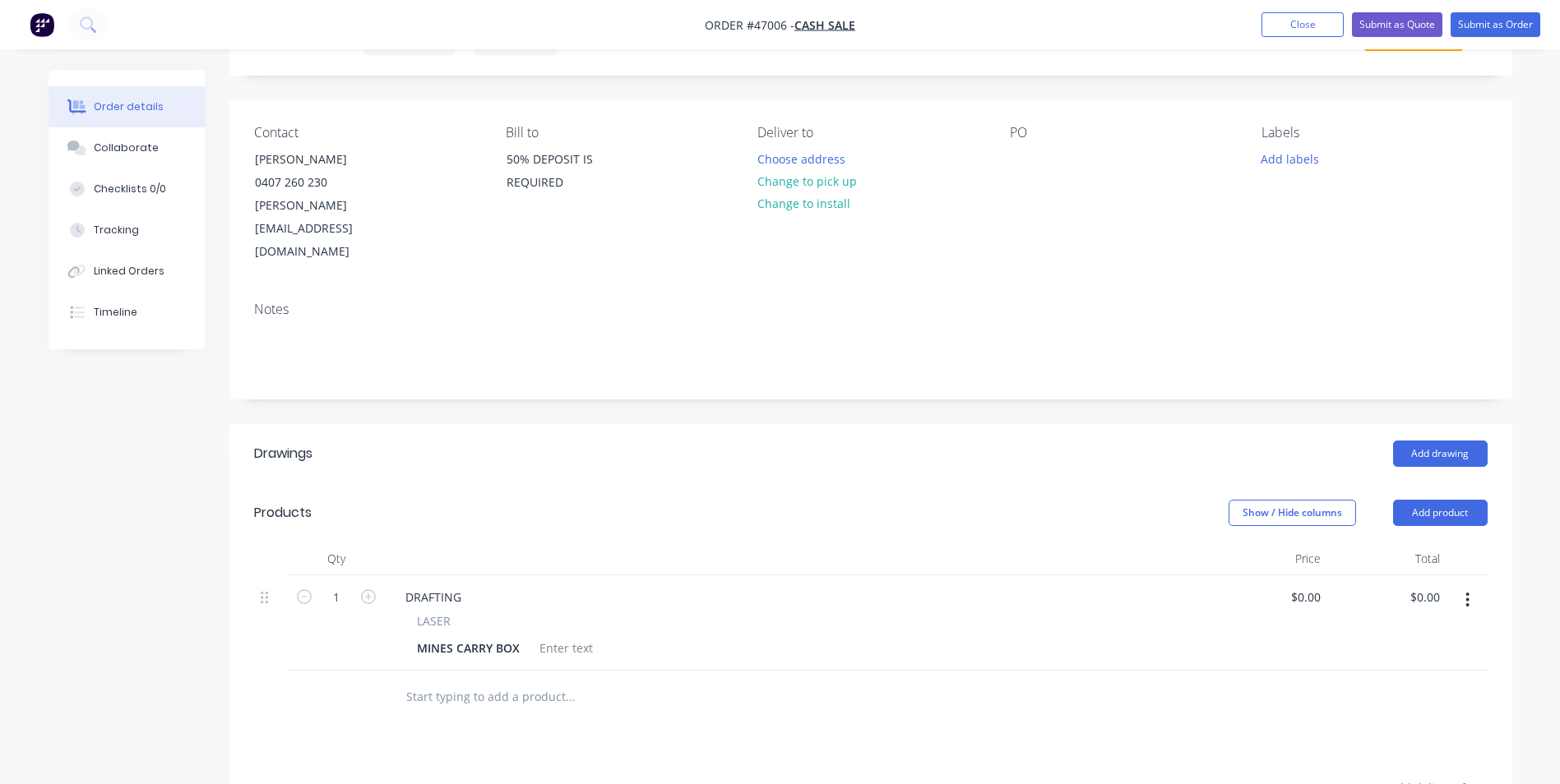
click at [183, 599] on div "Created by [PERSON_NAME] Created [DATE] Required [DATE] Assigned to Add team me…" at bounding box center [780, 548] width 1463 height 1120
click at [571, 636] on div at bounding box center [566, 647] width 67 height 23
click at [623, 612] on div "LASER" at bounding box center [796, 621] width 760 height 17
click at [1417, 585] on input "0.00" at bounding box center [1428, 596] width 38 height 23
type input "360"
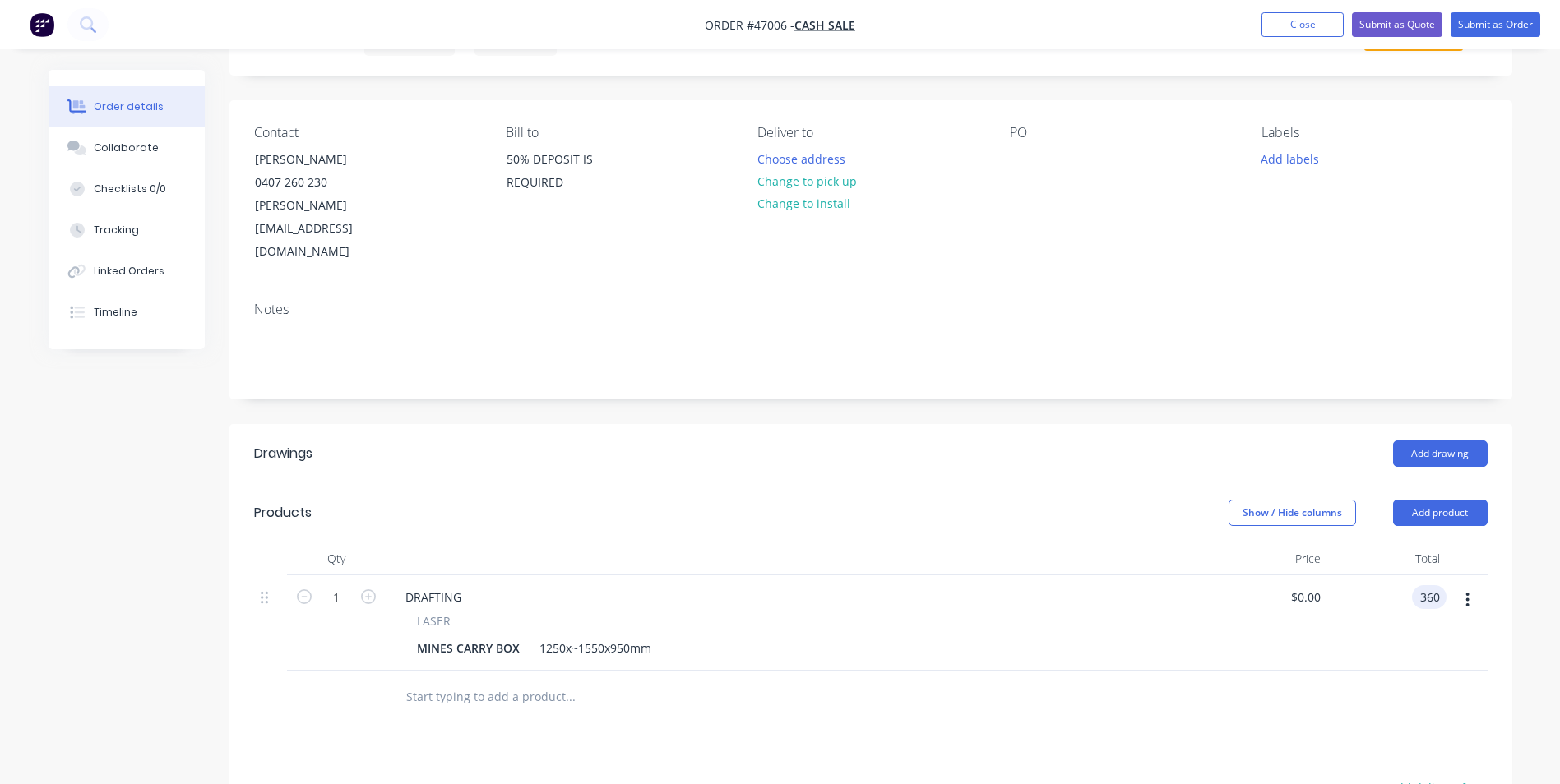
type input "$360.00"
click at [1121, 585] on div "DRAFTING" at bounding box center [796, 596] width 810 height 23
